Goal: Information Seeking & Learning: Learn about a topic

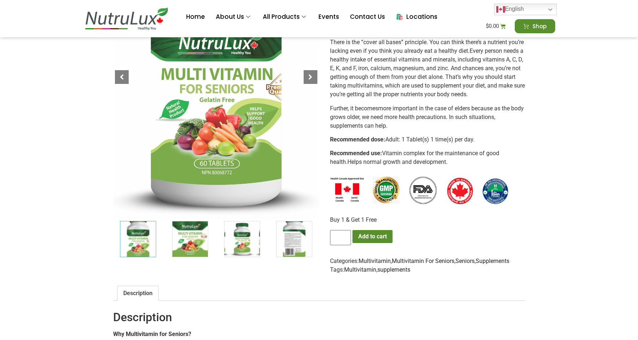
scroll to position [174, 0]
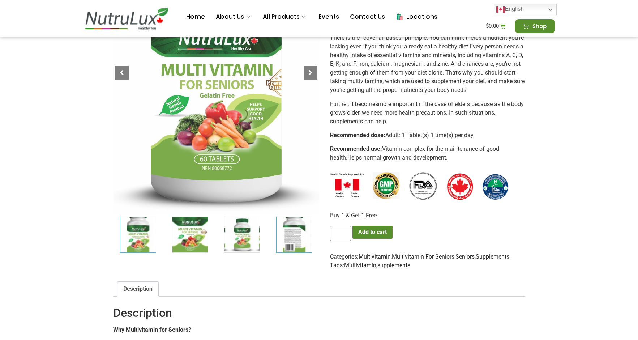
click at [288, 236] on img "4 / 7" at bounding box center [294, 235] width 36 height 36
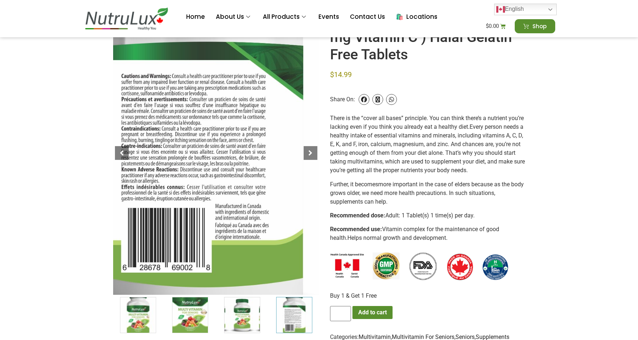
scroll to position [93, 0]
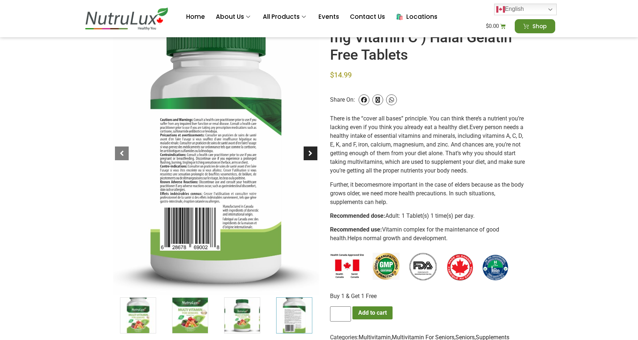
click at [313, 150] on div at bounding box center [311, 153] width 14 height 14
click at [311, 152] on div at bounding box center [311, 153] width 14 height 14
click at [311, 154] on div at bounding box center [311, 153] width 14 height 14
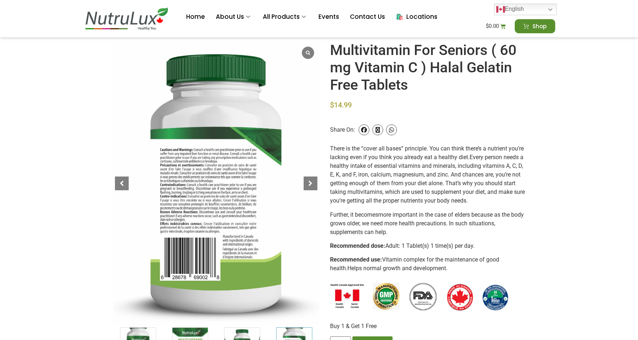
scroll to position [69, 0]
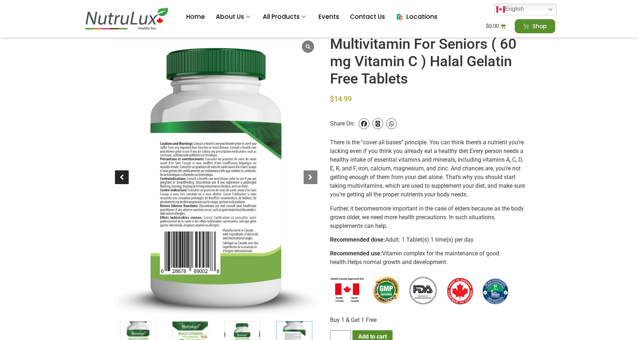
click at [122, 180] on div at bounding box center [122, 177] width 14 height 14
click at [122, 178] on div at bounding box center [122, 177] width 14 height 14
click at [311, 179] on div at bounding box center [311, 177] width 14 height 14
click at [311, 176] on div at bounding box center [311, 177] width 14 height 14
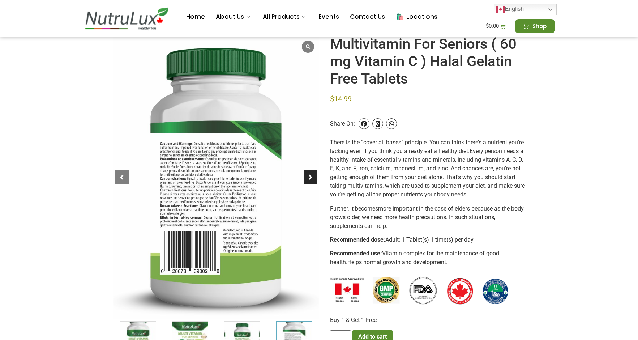
click at [311, 176] on div at bounding box center [311, 177] width 14 height 14
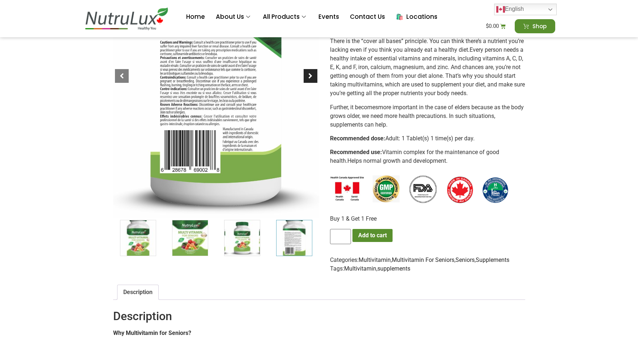
scroll to position [172, 0]
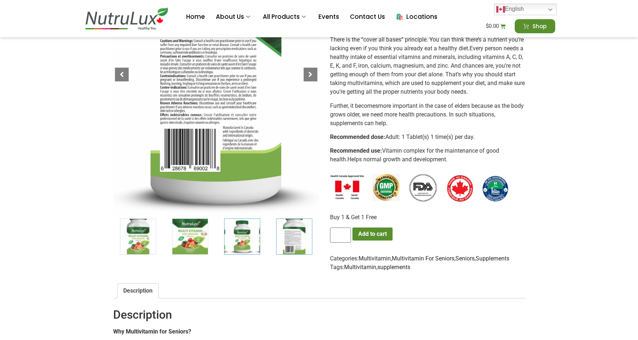
click at [240, 235] on img "3 / 7" at bounding box center [242, 236] width 36 height 36
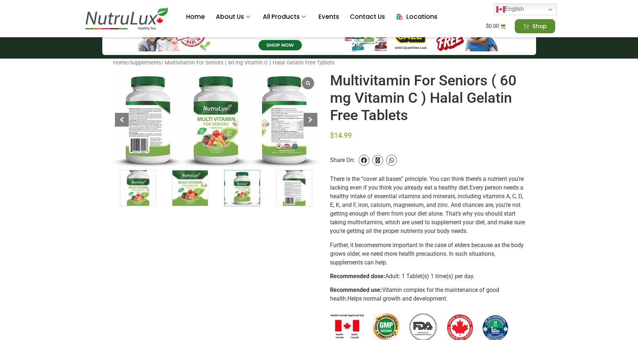
scroll to position [0, 0]
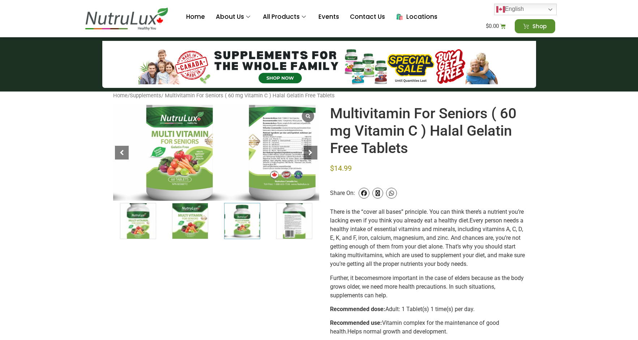
click at [289, 188] on div at bounding box center [179, 135] width 309 height 144
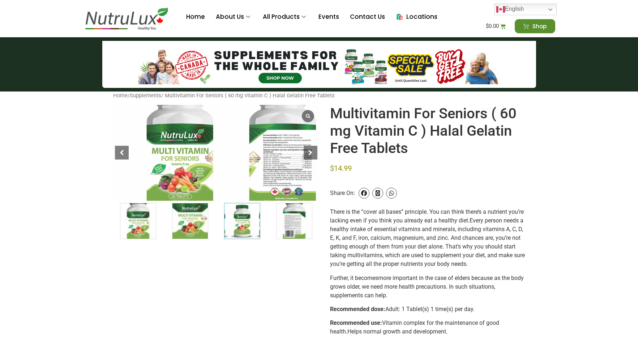
click at [288, 154] on div at bounding box center [180, 152] width 309 height 144
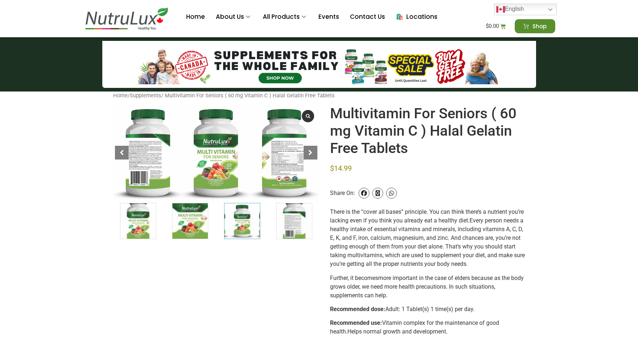
click at [307, 114] on span at bounding box center [308, 116] width 7 height 5
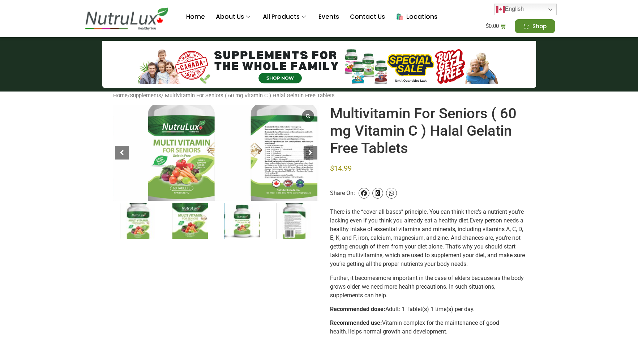
click at [285, 171] on div at bounding box center [181, 144] width 309 height 144
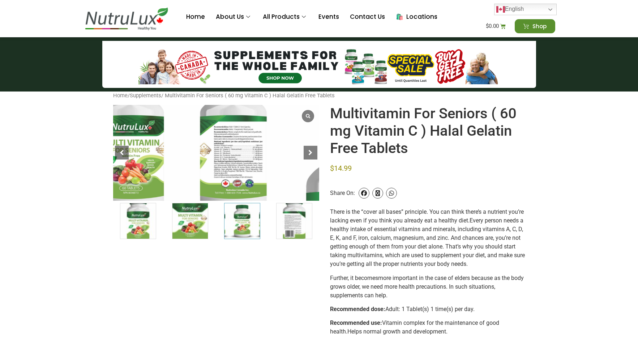
click at [232, 184] on div at bounding box center [130, 144] width 309 height 144
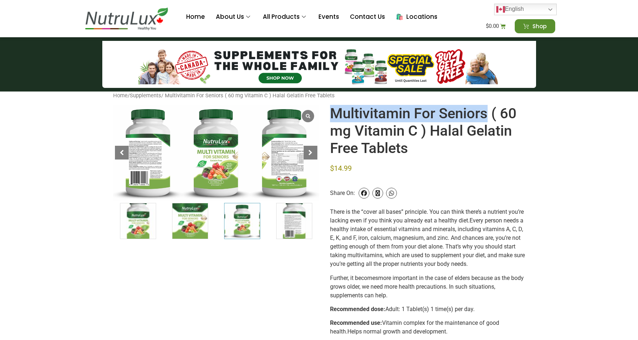
drag, startPoint x: 482, startPoint y: 115, endPoint x: 330, endPoint y: 112, distance: 152.3
click at [330, 112] on h1 "Multivitamin For Seniors ( 60 mg Vitamin C ) Halal Gelatin Free Tablets" at bounding box center [427, 131] width 195 height 52
copy h1 "Multivitamin For Seniors"
